Goal: Task Accomplishment & Management: Manage account settings

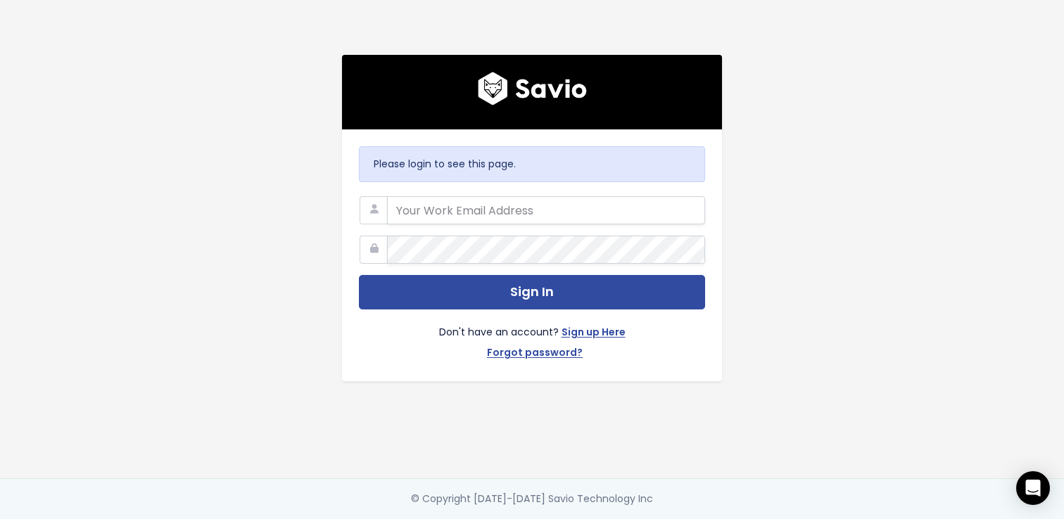
type input "[EMAIL_ADDRESS][DOMAIN_NAME]"
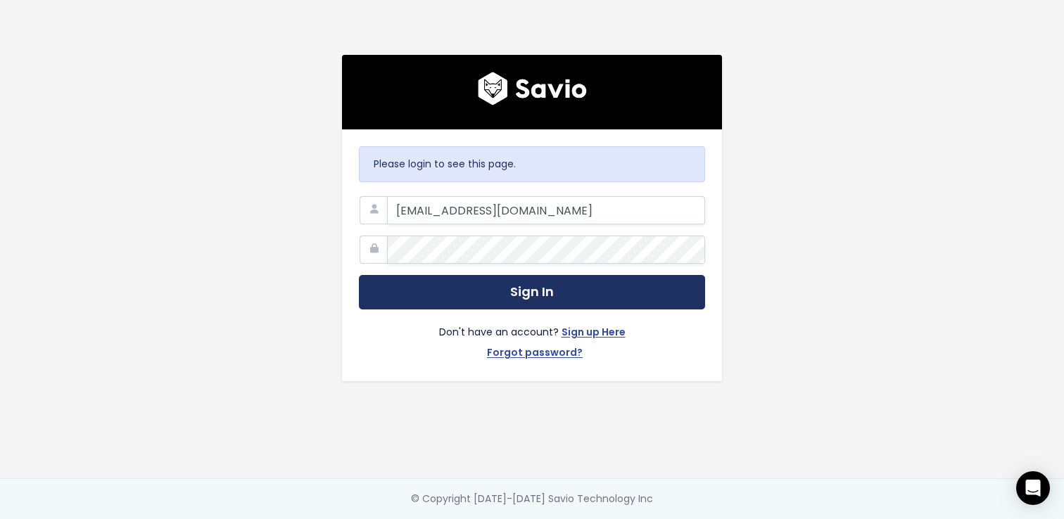
click at [462, 303] on button "Sign In" at bounding box center [532, 292] width 346 height 34
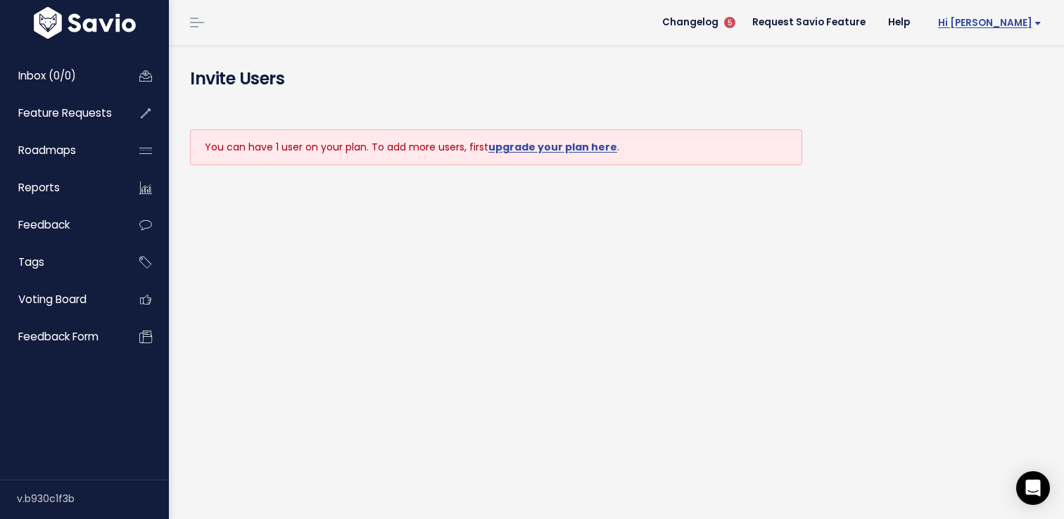
click at [1025, 25] on span "Hi Verena" at bounding box center [989, 23] width 103 height 11
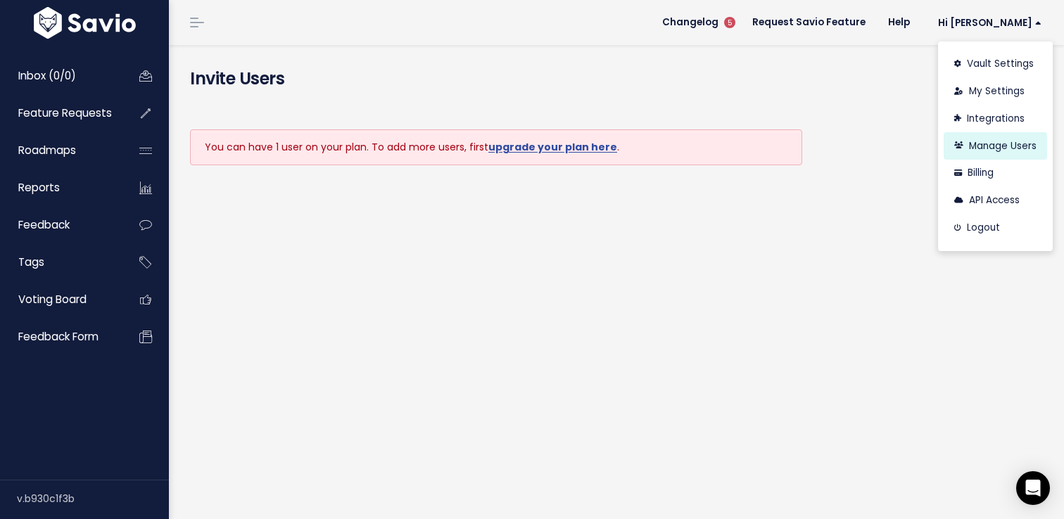
click at [986, 146] on link "Manage Users" at bounding box center [995, 145] width 103 height 27
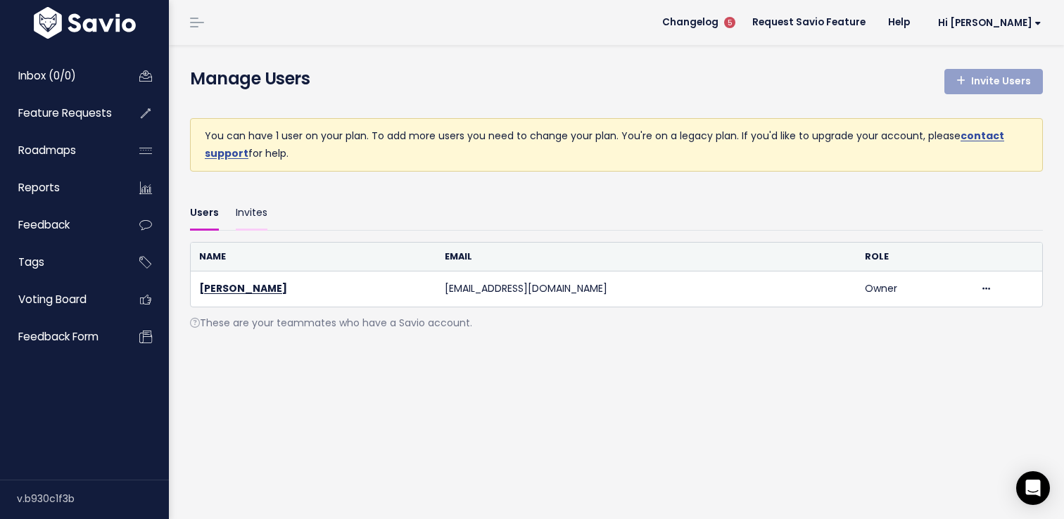
click at [244, 212] on link "Invites" at bounding box center [252, 213] width 32 height 33
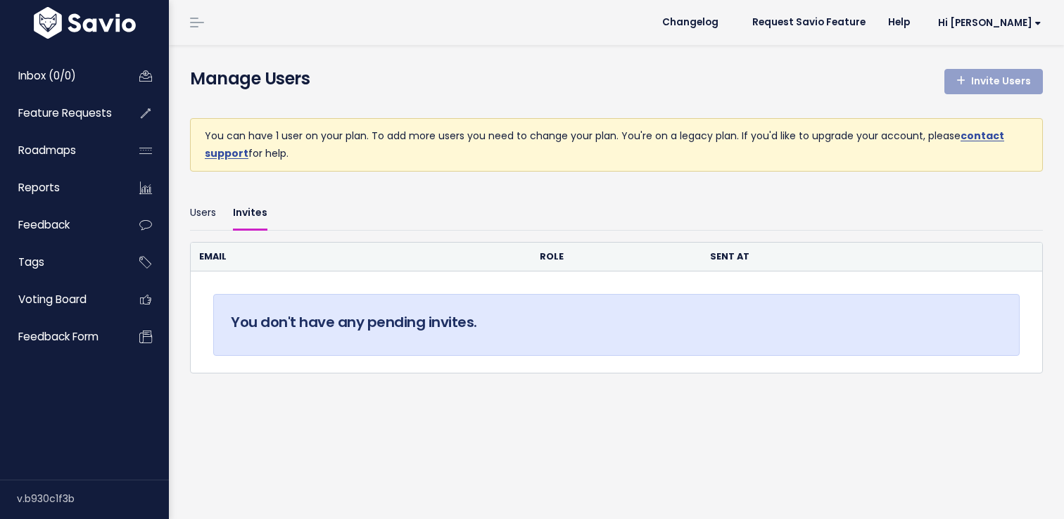
click at [207, 211] on link "Users" at bounding box center [203, 213] width 26 height 33
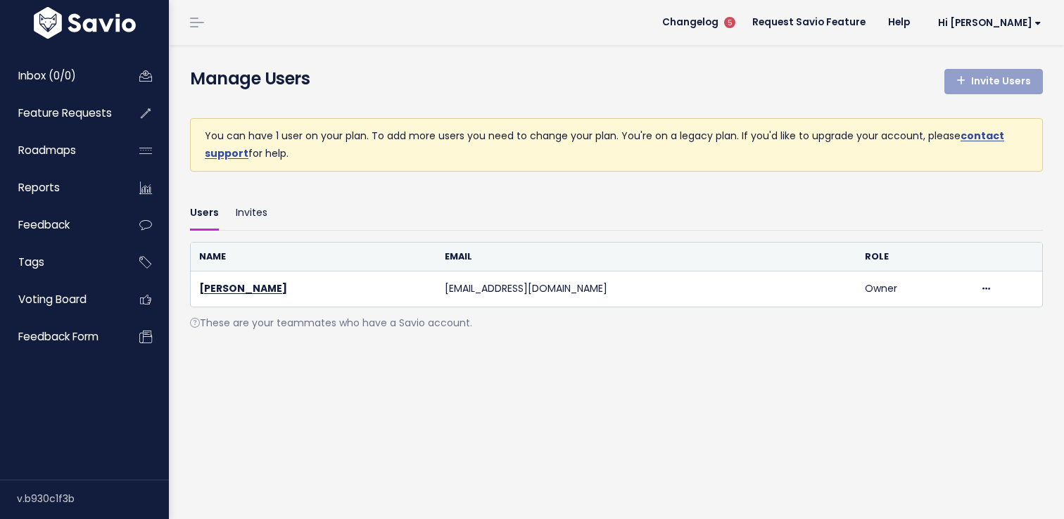
click at [193, 320] on icon at bounding box center [195, 323] width 10 height 10
